Goal: Task Accomplishment & Management: Use online tool/utility

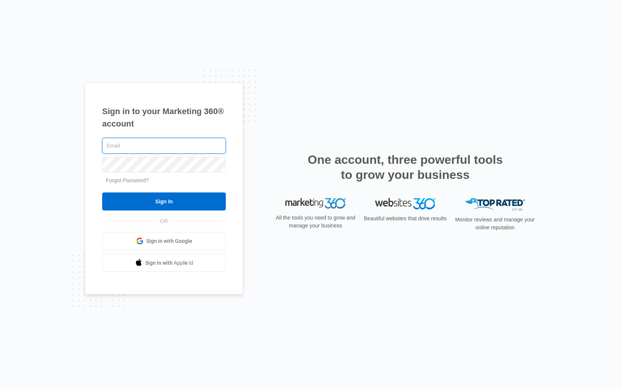
type input "[EMAIL_ADDRESS][PERSON_NAME][DOMAIN_NAME]"
click at [155, 63] on div "Sign in to your Marketing 360® account kaya.wagner@madwire.com Forgot Password?…" at bounding box center [311, 194] width 622 height 389
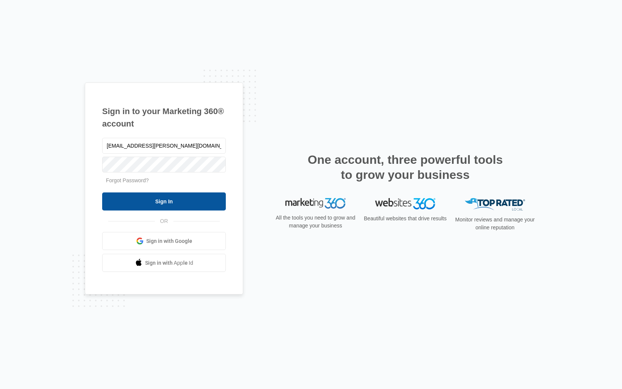
drag, startPoint x: 182, startPoint y: 211, endPoint x: 181, endPoint y: 196, distance: 15.1
click at [182, 210] on input "Sign In" at bounding box center [164, 202] width 124 height 18
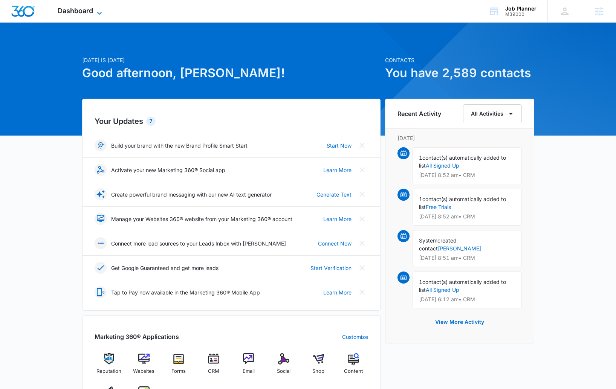
click at [86, 9] on span "Dashboard" at bounding box center [75, 11] width 35 height 8
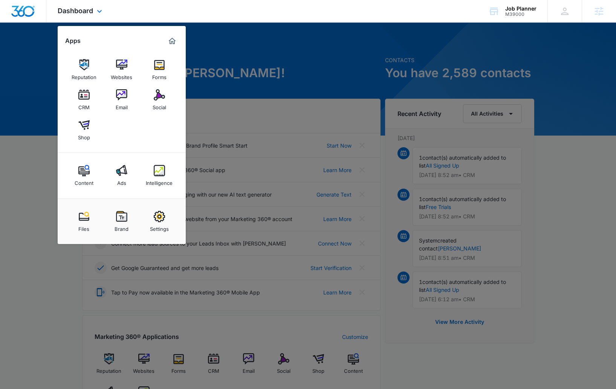
click at [154, 95] on img at bounding box center [159, 94] width 11 height 11
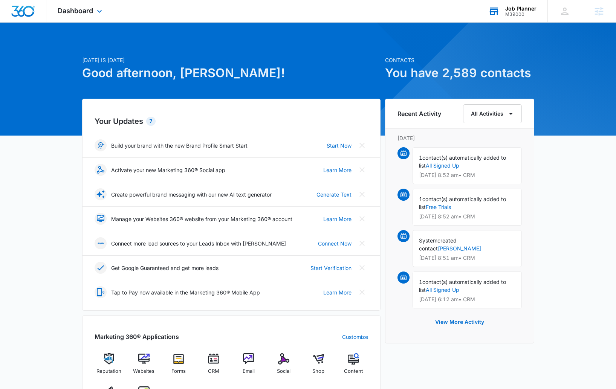
click at [511, 7] on div "Job Planner" at bounding box center [521, 9] width 31 height 6
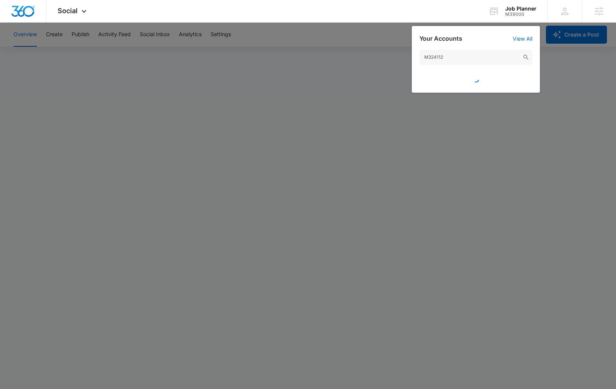
type input "M324112"
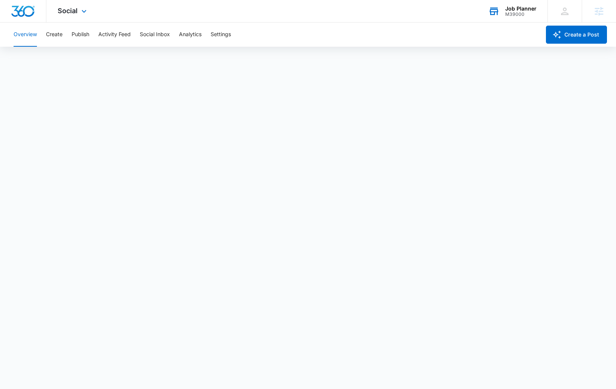
click at [528, 15] on div "M39000" at bounding box center [521, 14] width 31 height 5
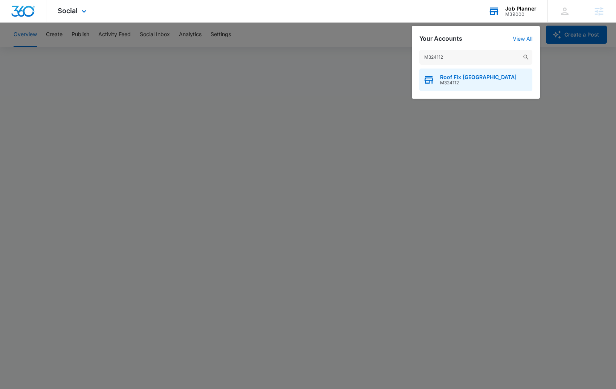
type input "M324112"
click at [447, 75] on span "Roof Fix USA" at bounding box center [478, 77] width 77 height 6
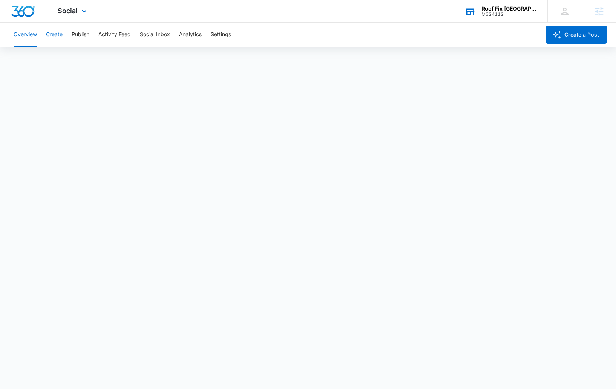
click at [50, 34] on button "Create" at bounding box center [54, 35] width 17 height 24
click at [74, 57] on button "Approvals" at bounding box center [73, 57] width 25 height 21
